Goal: Task Accomplishment & Management: Manage account settings

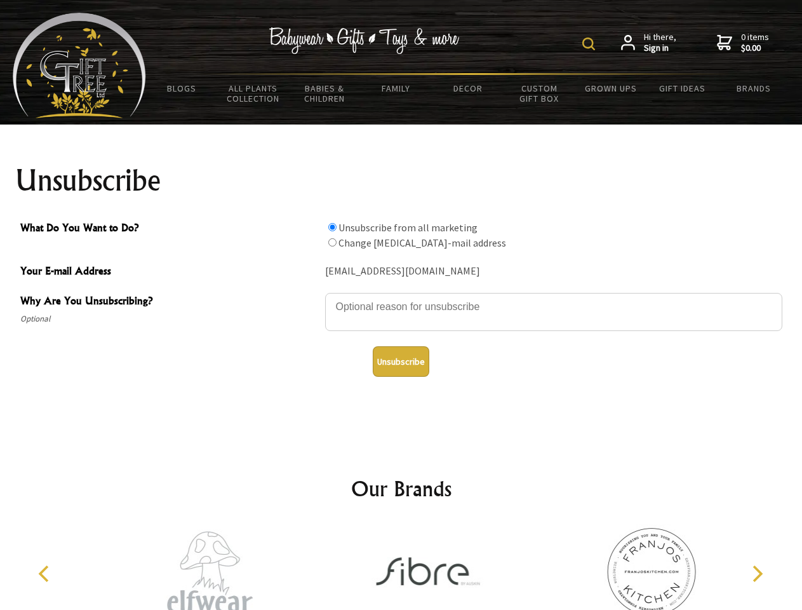
click at [591, 44] on img at bounding box center [588, 43] width 13 height 13
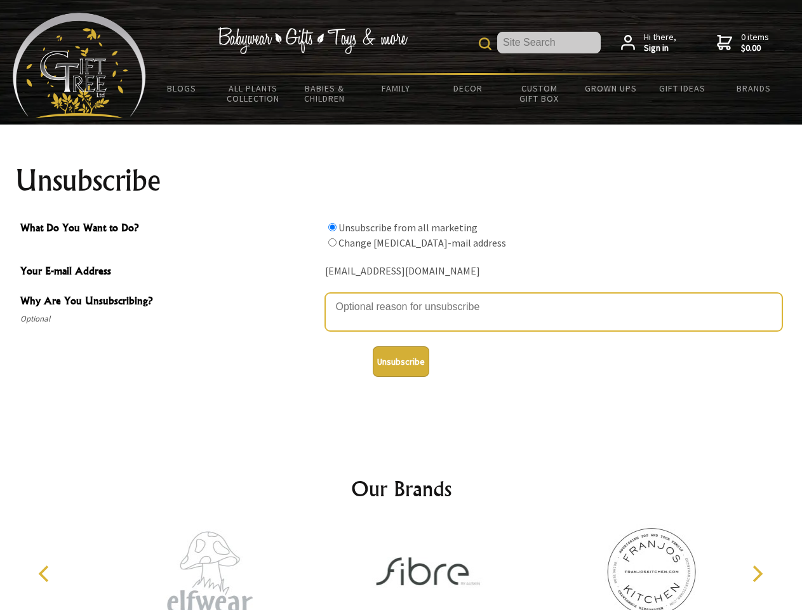
click at [401, 297] on textarea "Why Are You Unsubscribing?" at bounding box center [553, 312] width 457 height 38
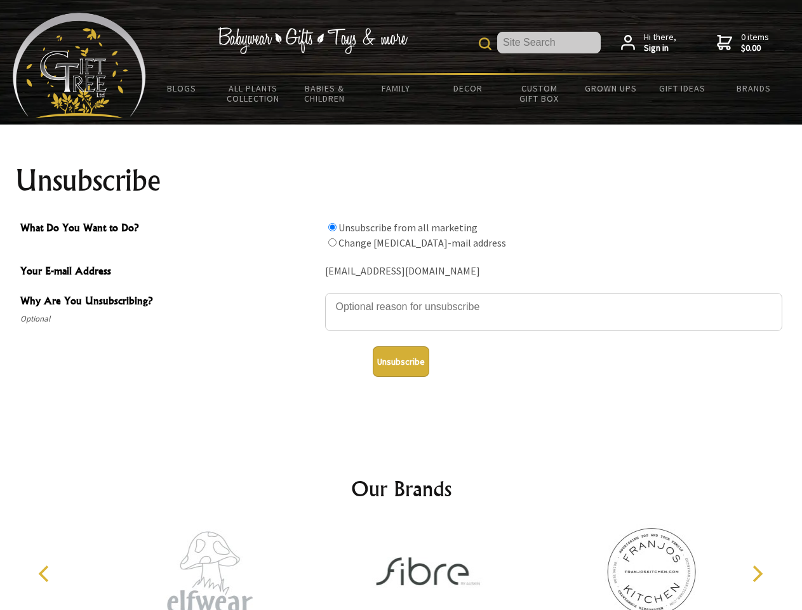
click at [332, 227] on input "What Do You Want to Do?" at bounding box center [332, 227] width 8 height 8
click at [332, 242] on input "What Do You Want to Do?" at bounding box center [332, 242] width 8 height 8
radio input "true"
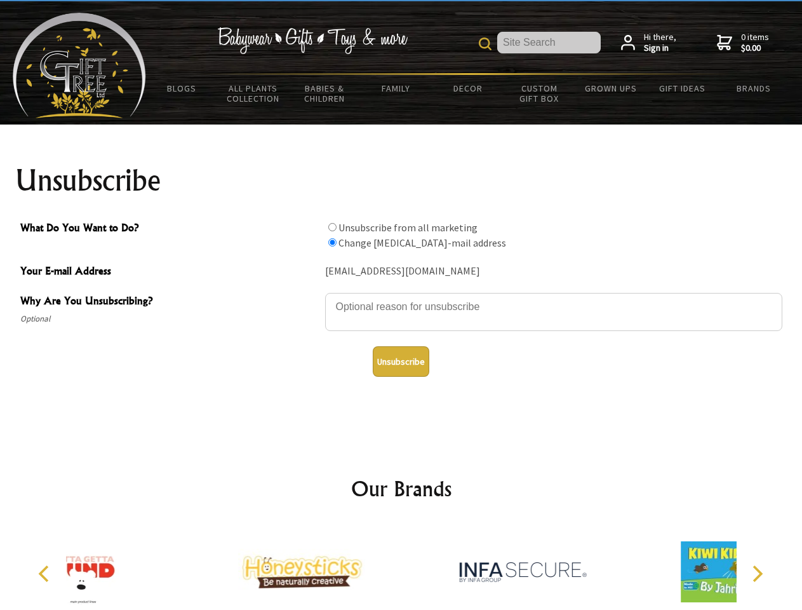
click at [401, 361] on button "Unsubscribe" at bounding box center [401, 361] width 57 height 30
